Goal: Task Accomplishment & Management: Complete application form

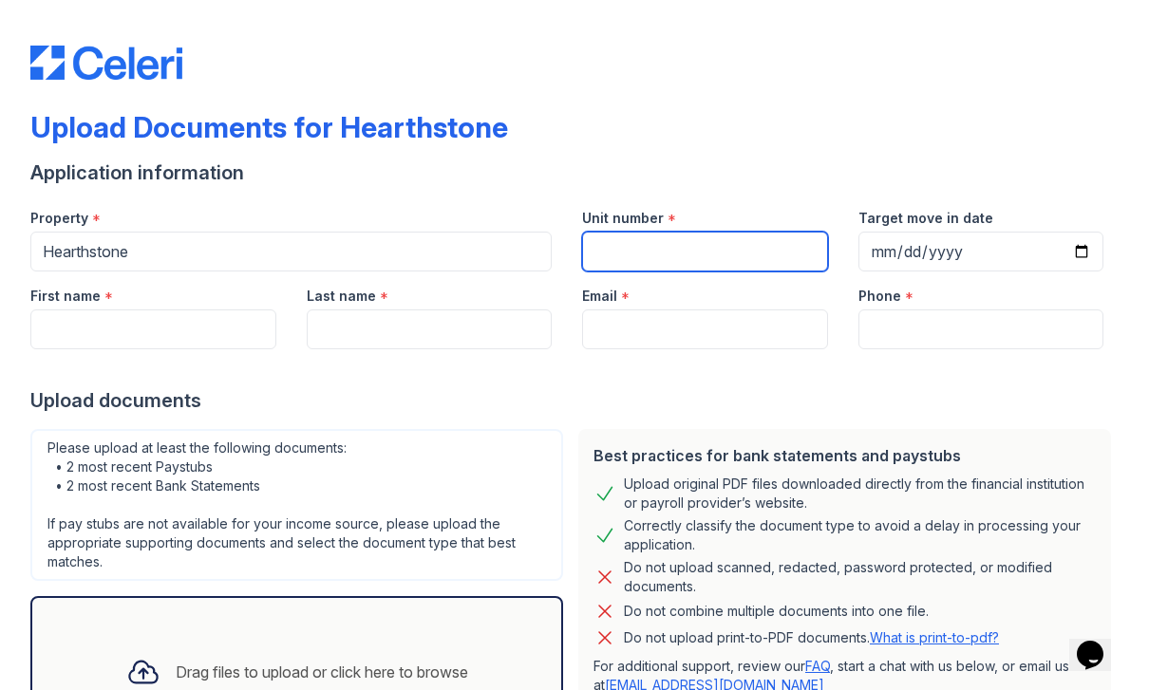
click at [631, 249] on input "Unit number" at bounding box center [705, 252] width 246 height 40
type input "1109"
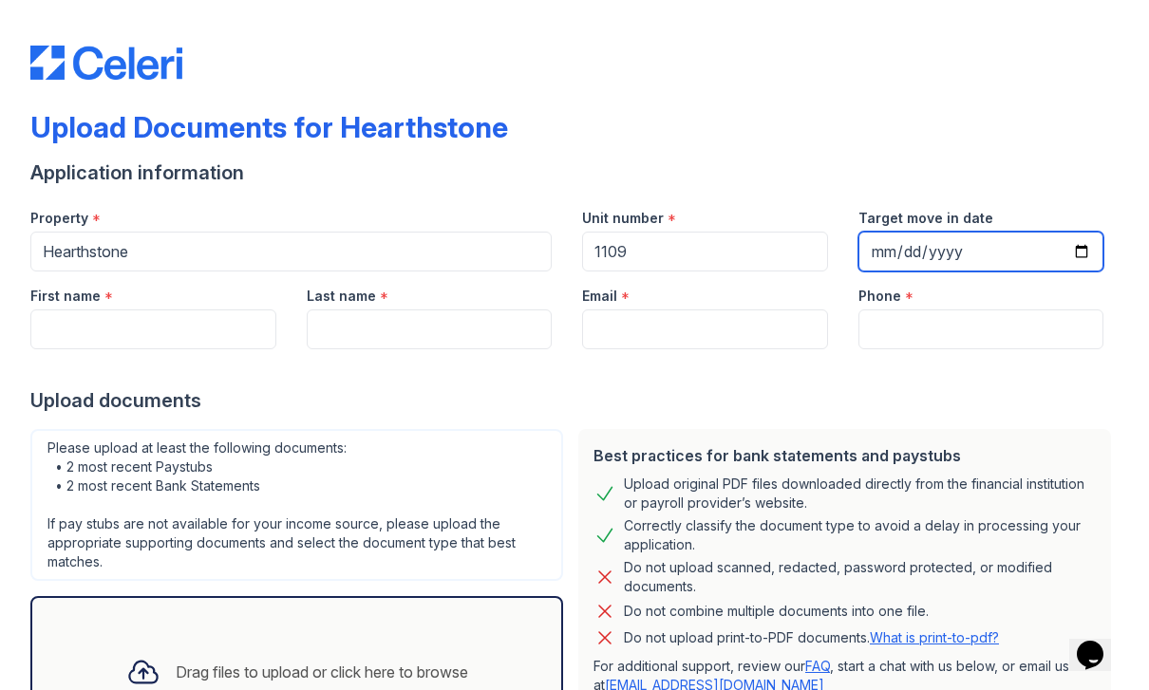
type input "[DATE]"
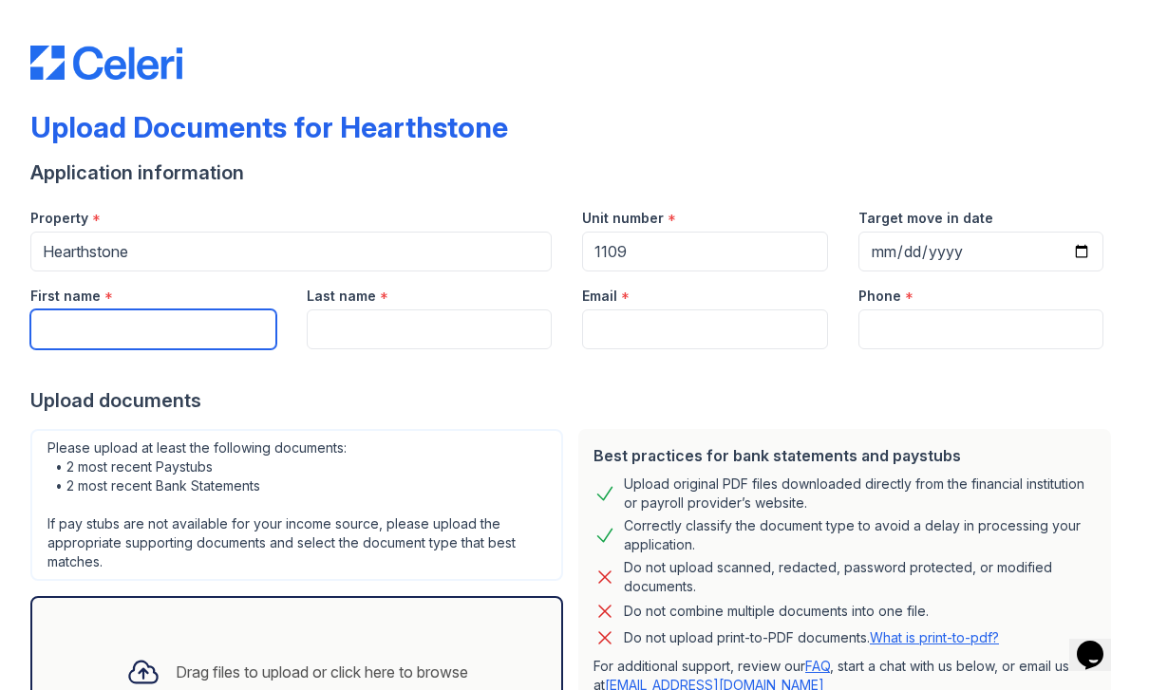
click at [219, 326] on input "First name" at bounding box center [153, 329] width 246 height 40
type input "Youngjin"
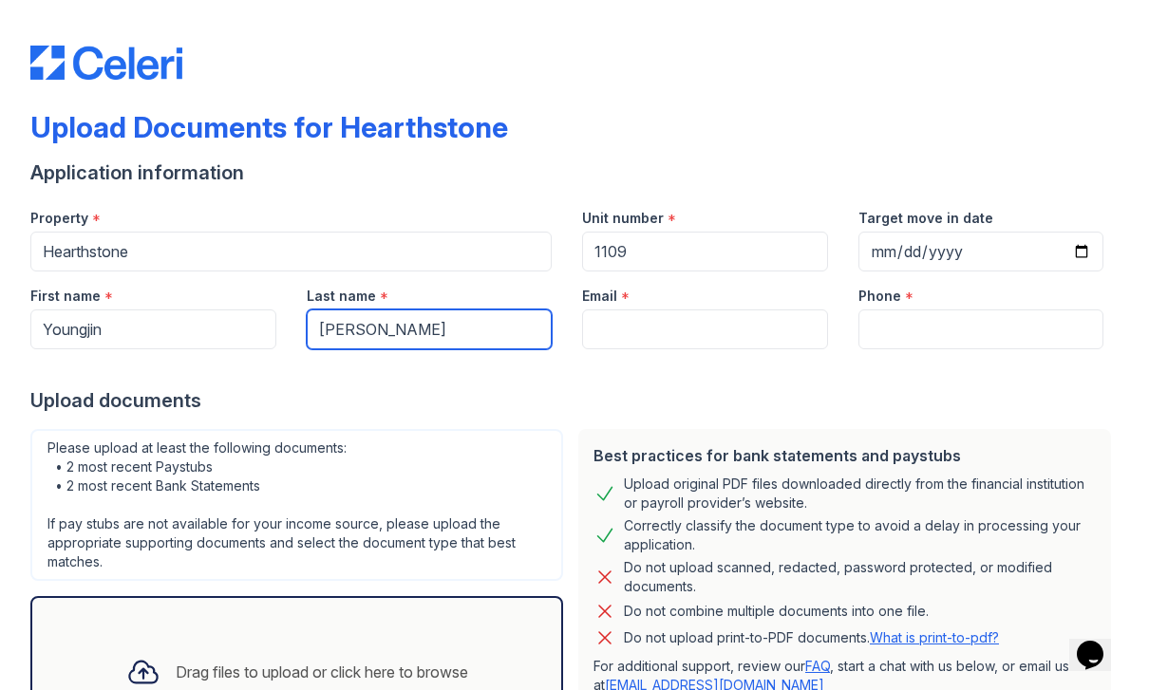
type input "[PERSON_NAME]"
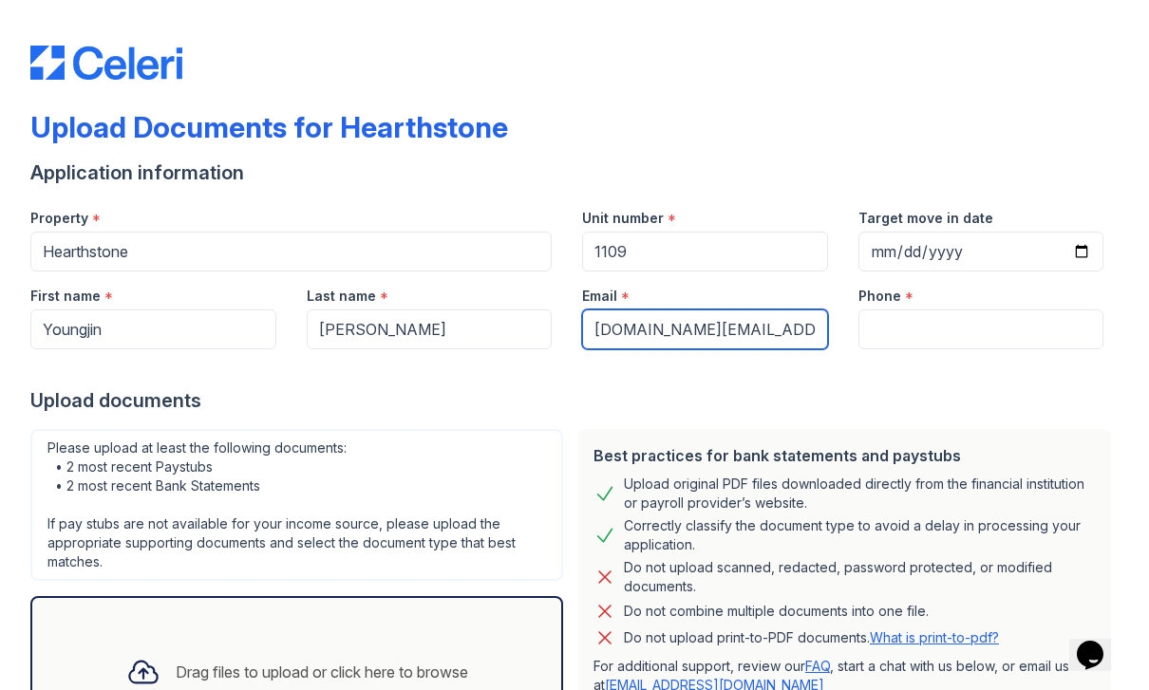
type input "[DOMAIN_NAME][EMAIL_ADDRESS][PERSON_NAME][DOMAIN_NAME]"
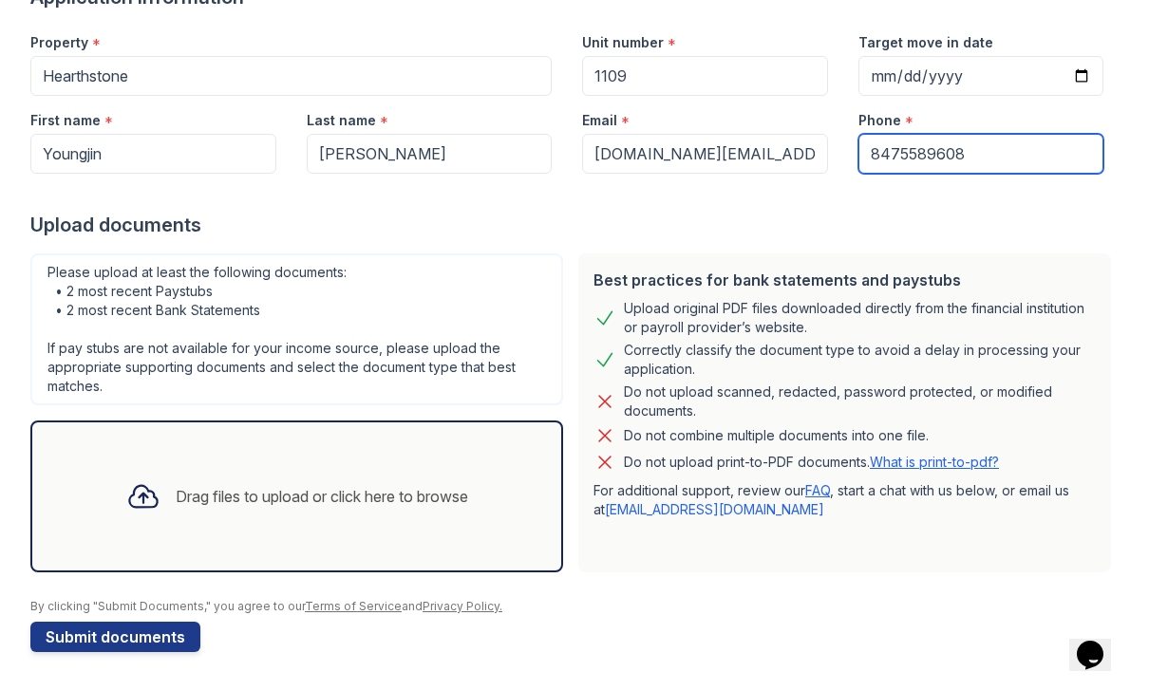
scroll to position [176, 0]
type input "8475589608"
click at [342, 522] on div "Drag files to upload or click here to browse" at bounding box center [297, 496] width 372 height 65
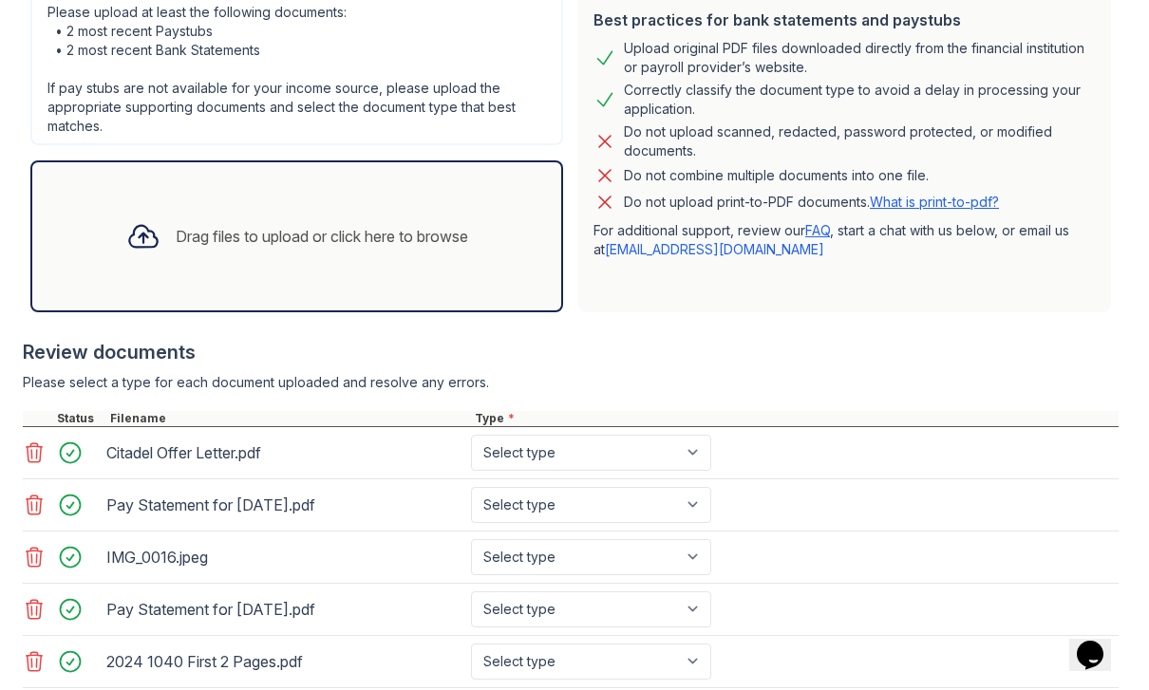
scroll to position [467, 0]
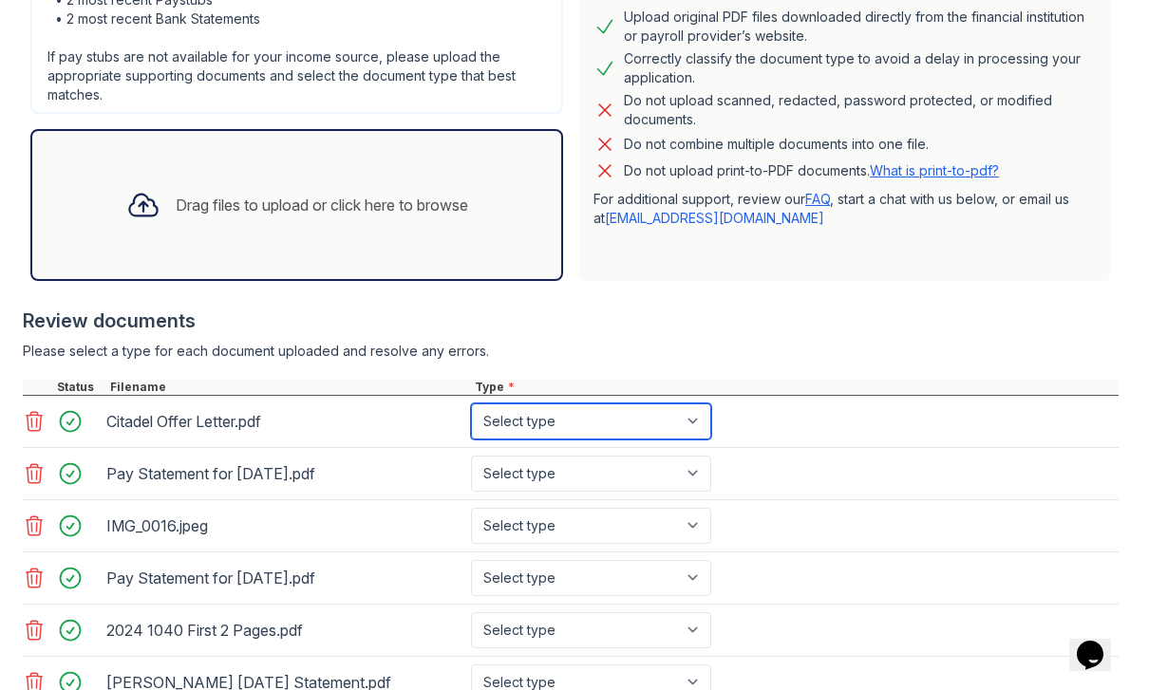
click at [686, 403] on select "Select type Paystub Bank Statement Offer Letter Tax Documents Benefit Award Let…" at bounding box center [591, 421] width 240 height 36
select select "offer_letter"
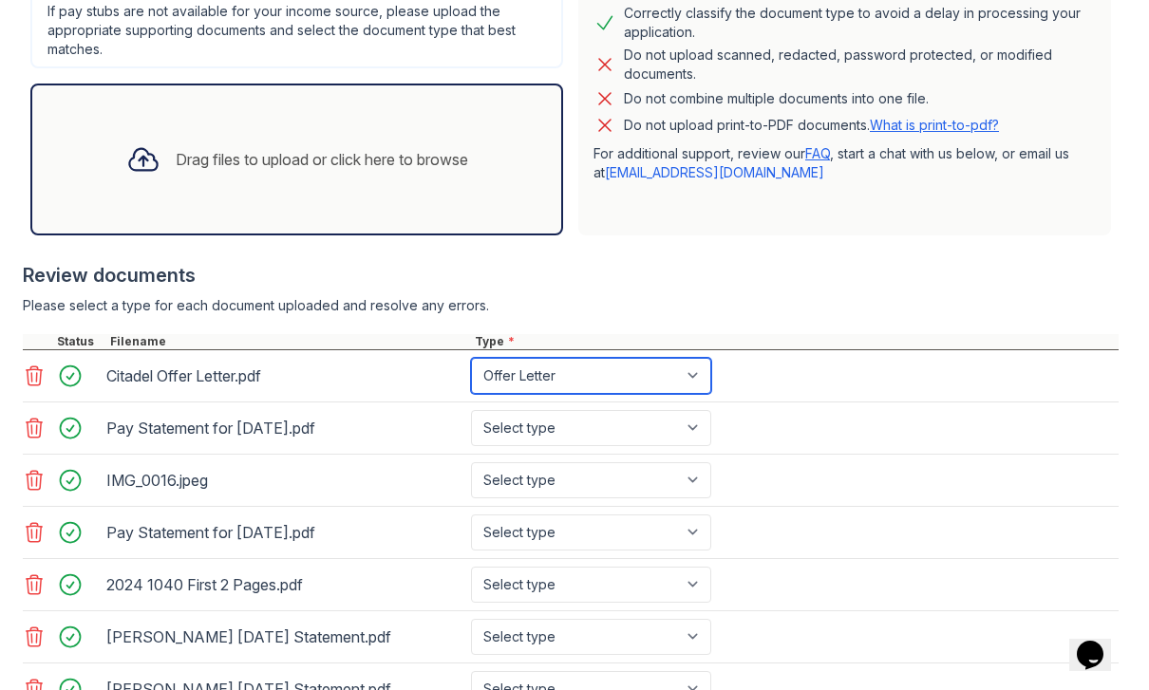
scroll to position [532, 0]
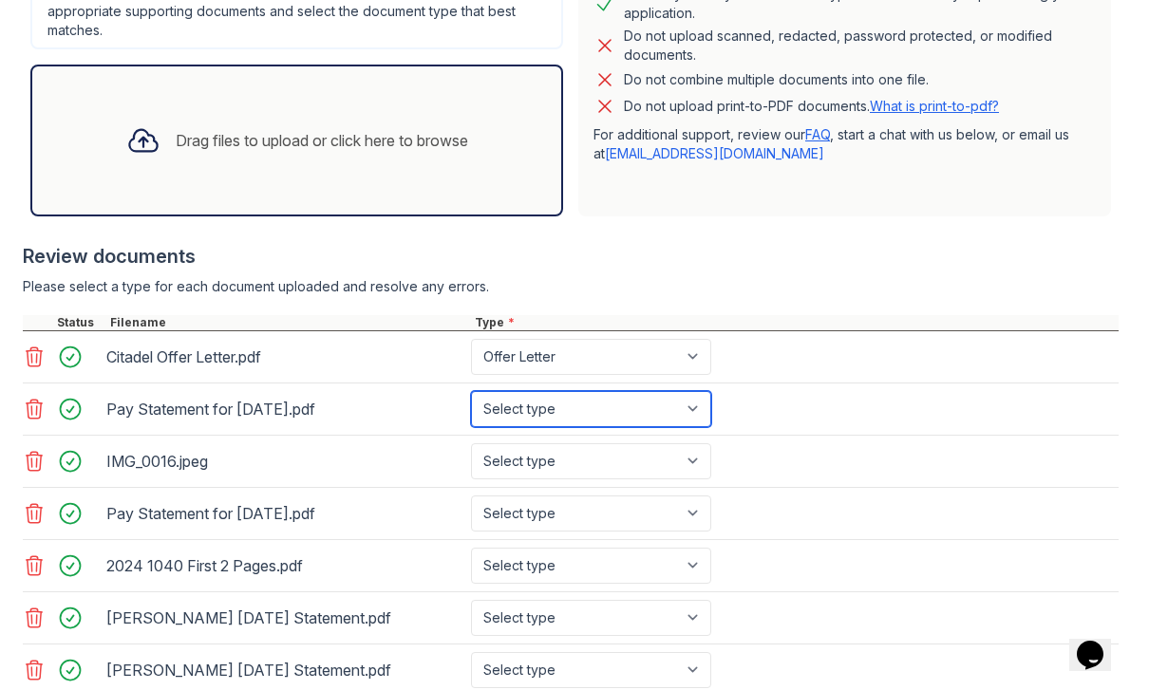
click at [677, 423] on select "Select type Paystub Bank Statement Offer Letter Tax Documents Benefit Award Let…" at bounding box center [591, 409] width 240 height 36
select select "paystub"
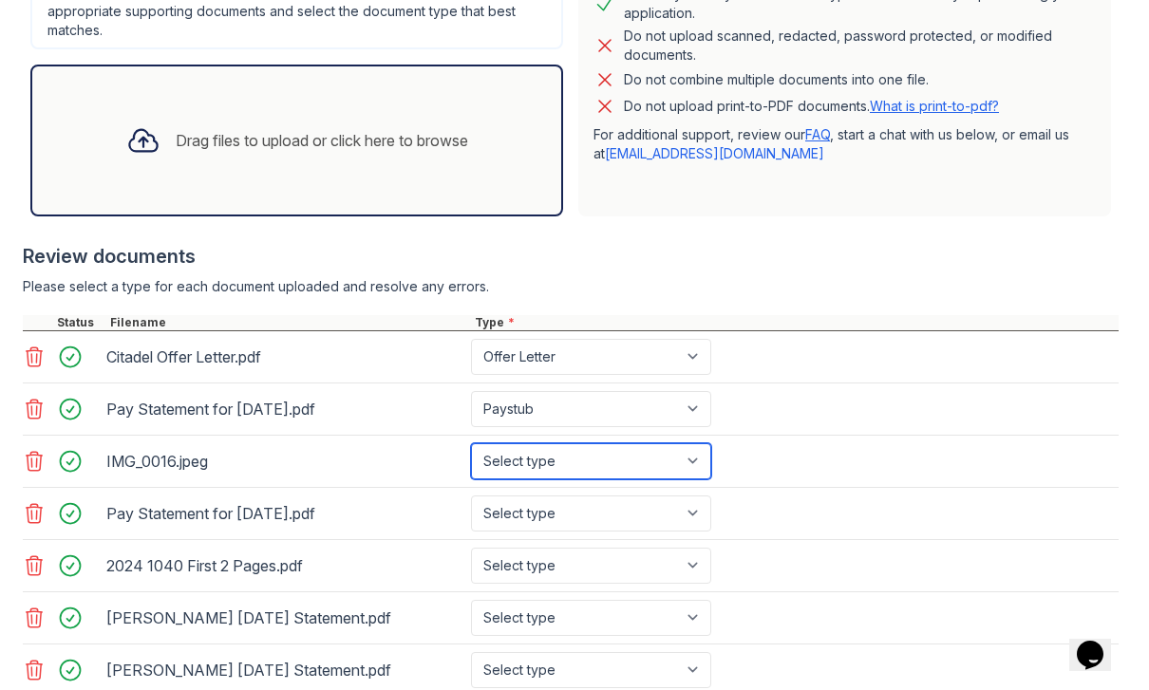
click at [663, 456] on select "Select type Paystub Bank Statement Offer Letter Tax Documents Benefit Award Let…" at bounding box center [591, 461] width 240 height 36
select select "other"
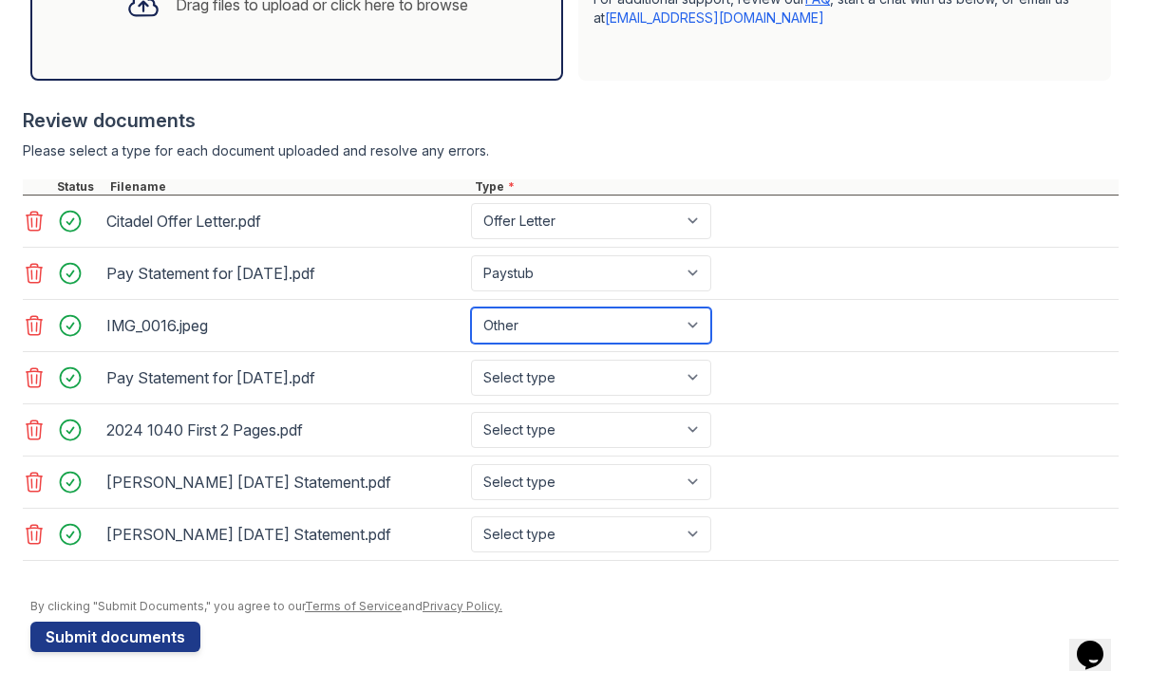
scroll to position [667, 0]
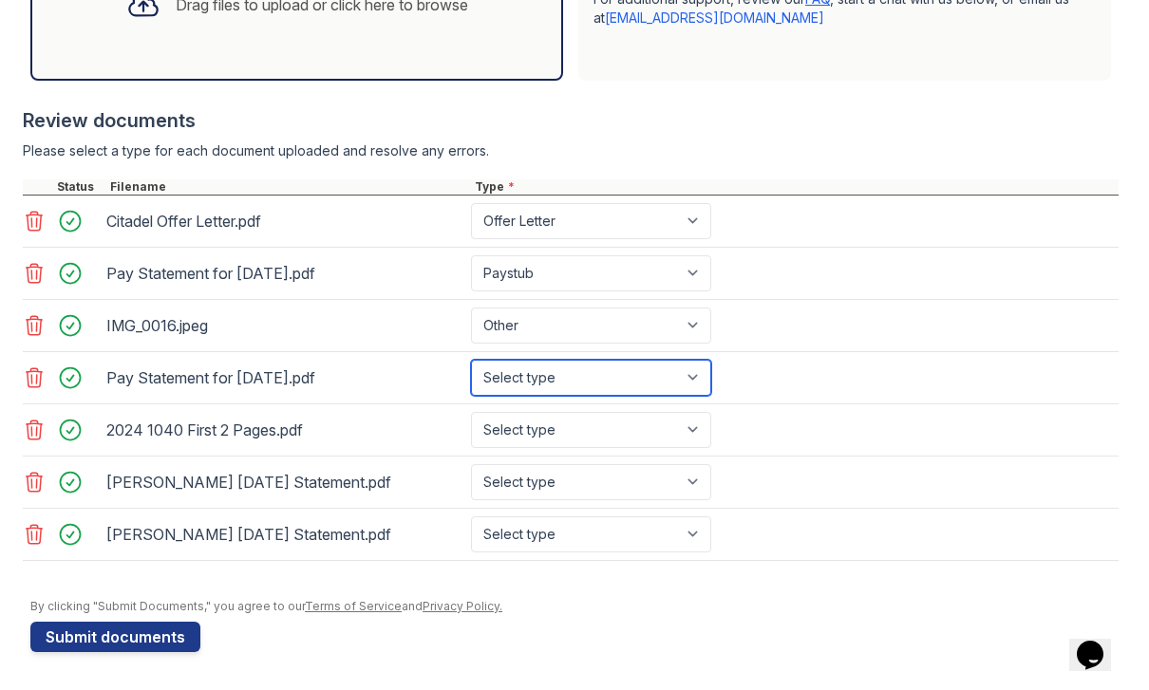
click at [656, 387] on select "Select type Paystub Bank Statement Offer Letter Tax Documents Benefit Award Let…" at bounding box center [591, 378] width 240 height 36
select select "paystub"
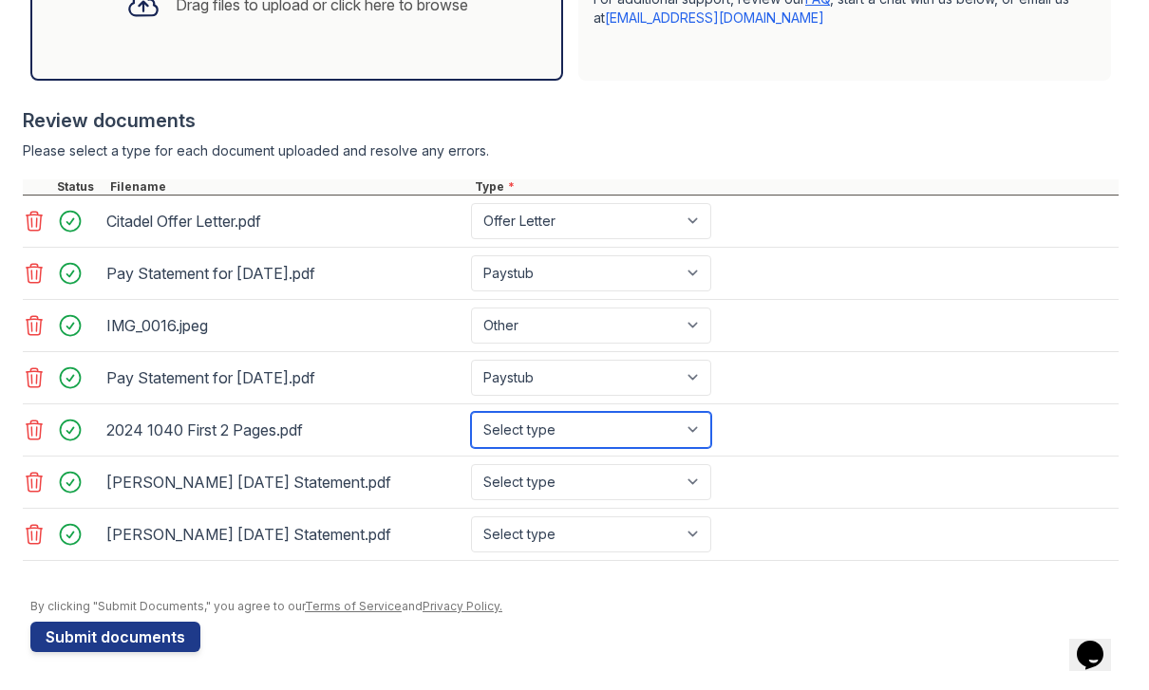
click at [659, 424] on select "Select type Paystub Bank Statement Offer Letter Tax Documents Benefit Award Let…" at bounding box center [591, 430] width 240 height 36
click at [641, 437] on select "Select type Paystub Bank Statement Offer Letter Tax Documents Benefit Award Let…" at bounding box center [591, 430] width 240 height 36
select select "tax_documents"
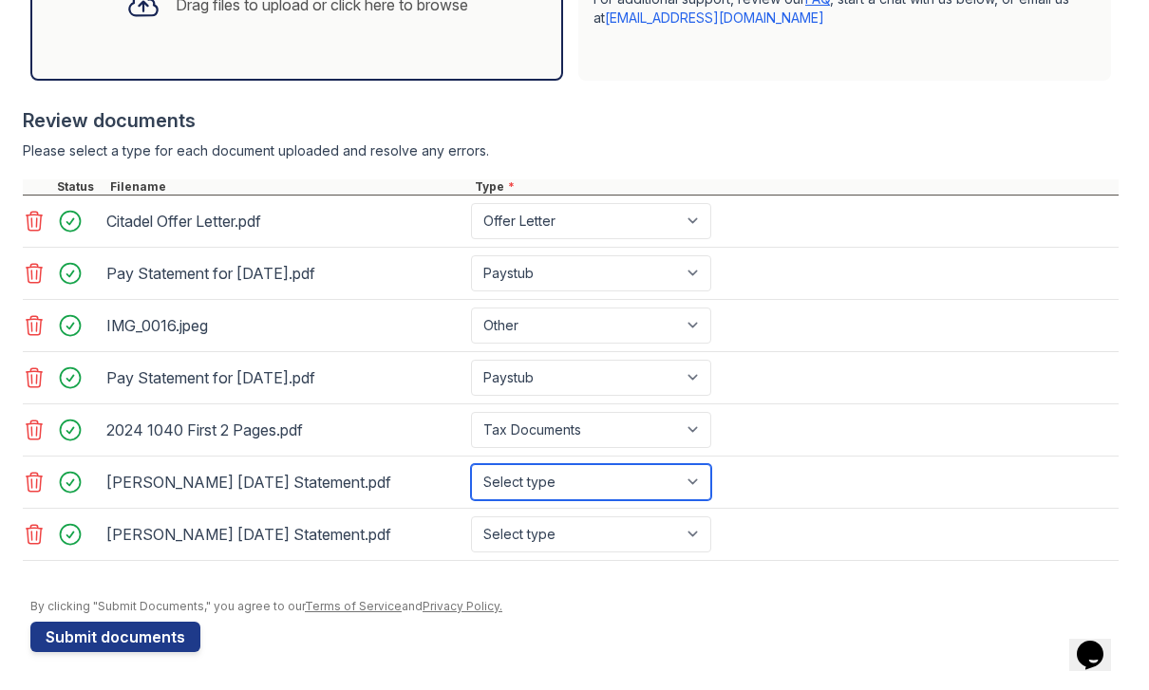
click at [636, 488] on select "Select type Paystub Bank Statement Offer Letter Tax Documents Benefit Award Let…" at bounding box center [591, 482] width 240 height 36
select select "bank_statement"
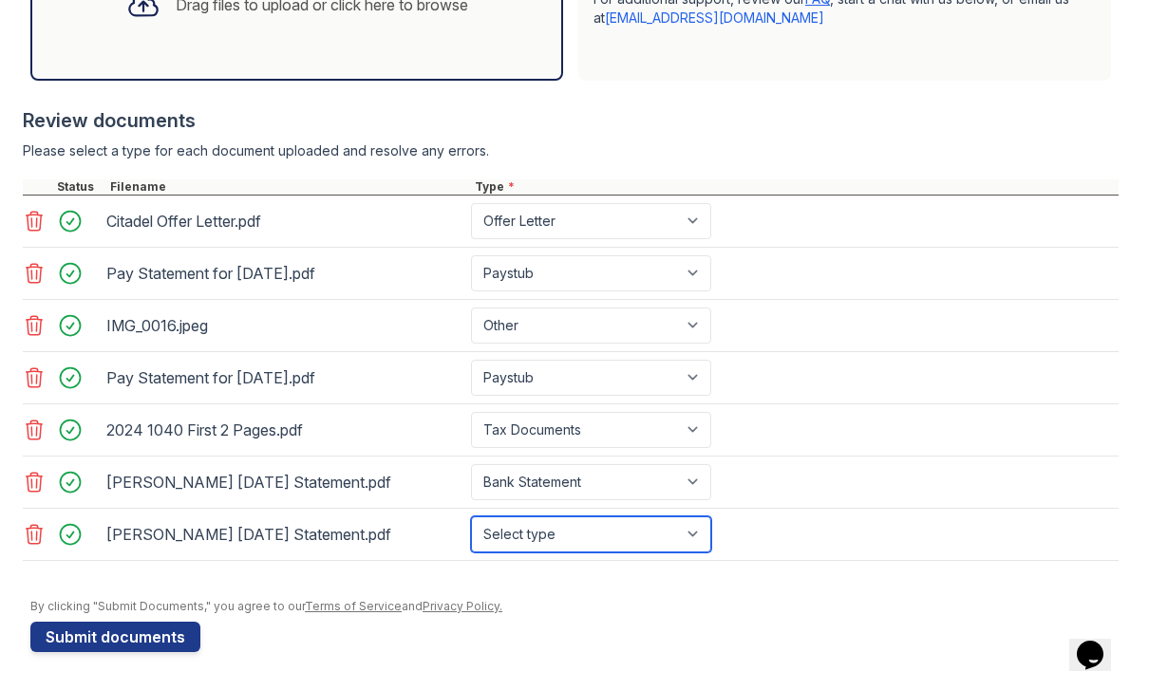
click at [651, 549] on select "Select type Paystub Bank Statement Offer Letter Tax Documents Benefit Award Let…" at bounding box center [591, 534] width 240 height 36
click at [616, 529] on select "Select type Paystub Bank Statement Offer Letter Tax Documents Benefit Award Let…" at bounding box center [591, 534] width 240 height 36
select select "bank_statement"
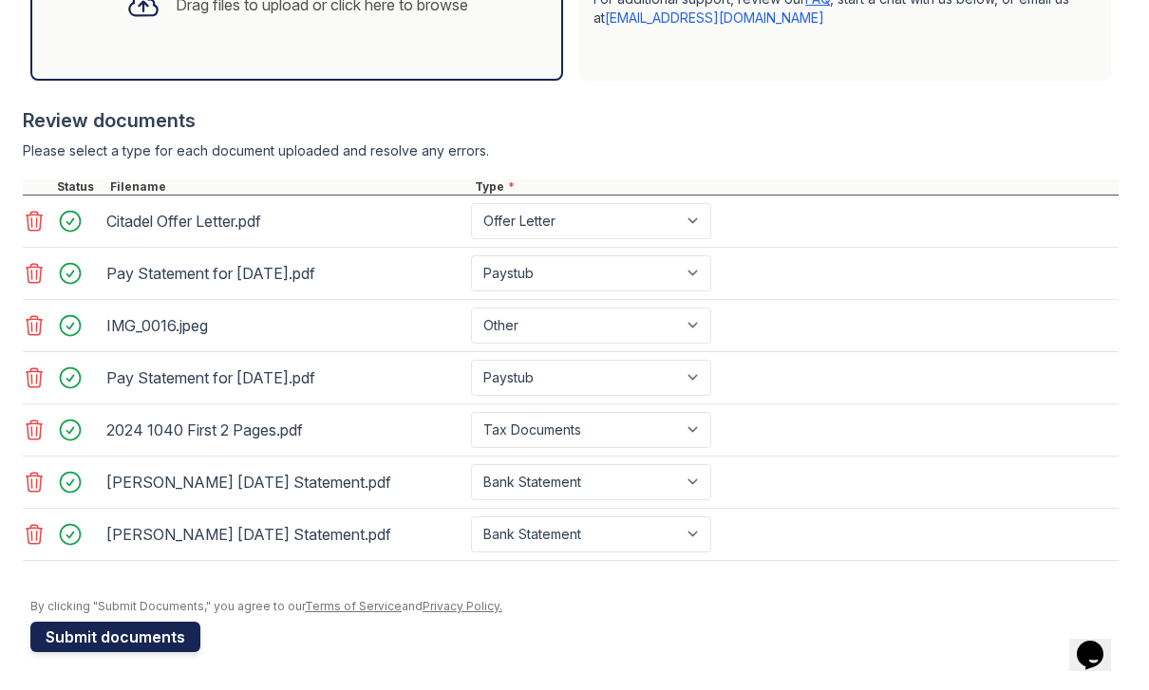
click at [142, 651] on button "Submit documents" at bounding box center [115, 637] width 170 height 30
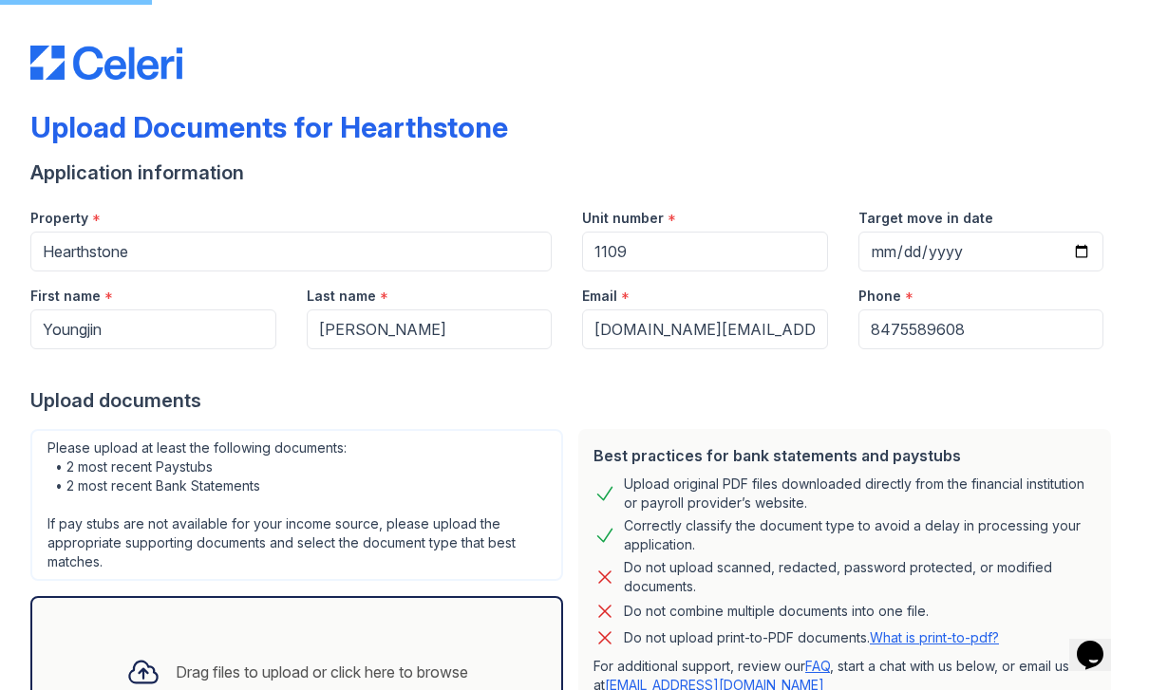
scroll to position [-1, 0]
